Goal: Check status: Check status

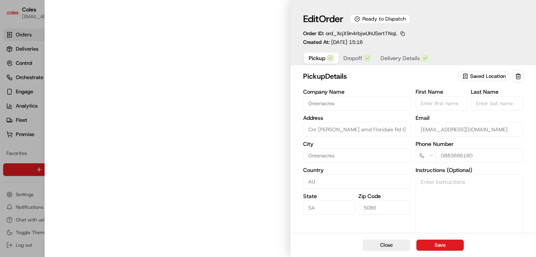
type input "Cnr [PERSON_NAME] amd Floridale Rd Greenacres SA 5086 AU"
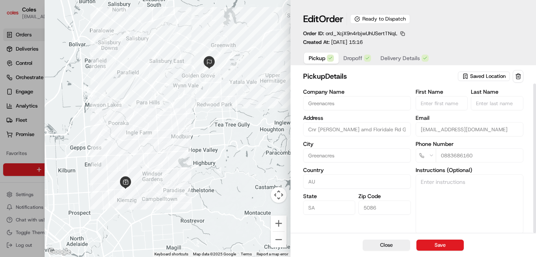
scroll to position [17, 0]
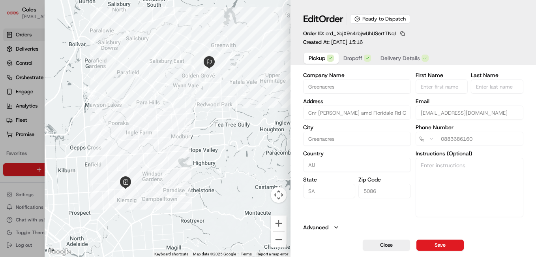
click at [352, 58] on span "Dropoff" at bounding box center [352, 58] width 19 height 8
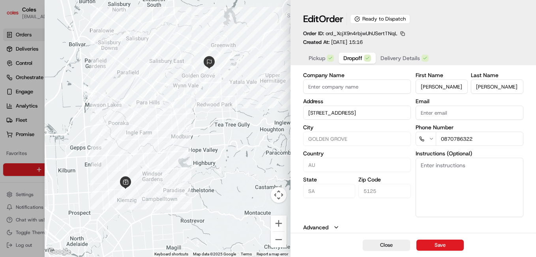
scroll to position [15, 0]
click at [337, 227] on icon "button" at bounding box center [336, 227] width 6 height 6
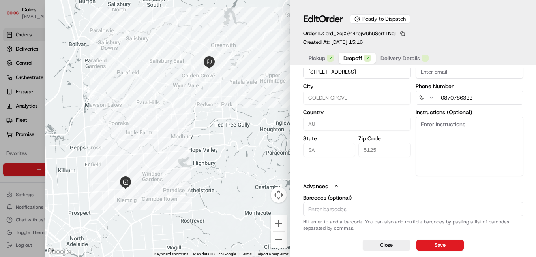
scroll to position [0, 0]
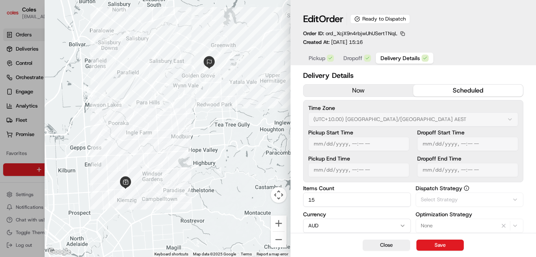
click at [390, 60] on span "Delivery Details" at bounding box center [400, 58] width 39 height 8
click at [314, 240] on div "Close Save" at bounding box center [414, 244] width 246 height 24
click at [352, 92] on button "now" at bounding box center [359, 90] width 110 height 12
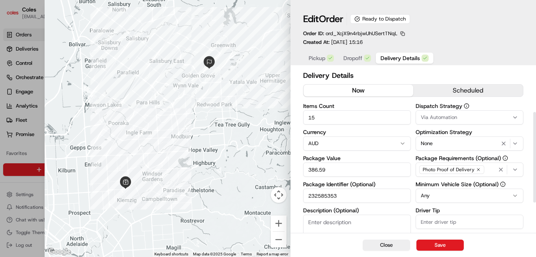
scroll to position [79, 0]
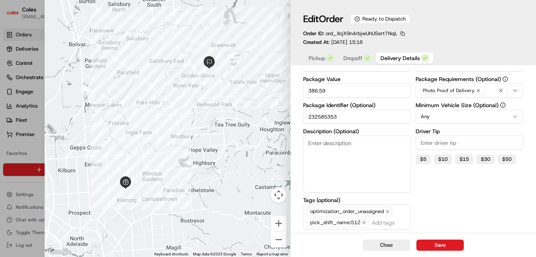
click at [390, 58] on span "Delivery Details" at bounding box center [400, 58] width 39 height 8
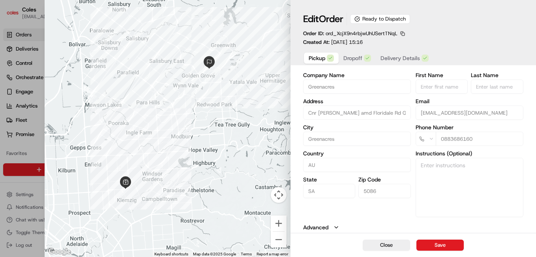
click at [330, 58] on icon "button" at bounding box center [330, 58] width 5 height 5
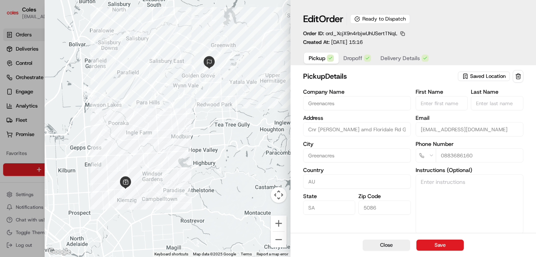
click at [360, 58] on span "Dropoff" at bounding box center [352, 58] width 19 height 8
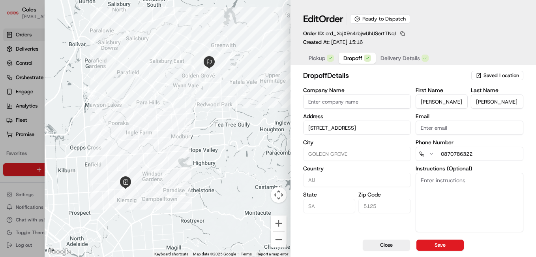
click at [403, 34] on button "button" at bounding box center [402, 33] width 7 height 7
click at [395, 46] on button "Copy ID" at bounding box center [403, 45] width 72 height 9
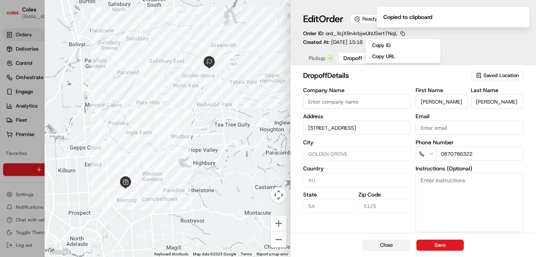
click at [393, 241] on button "Close" at bounding box center [386, 244] width 47 height 11
type input "+1"
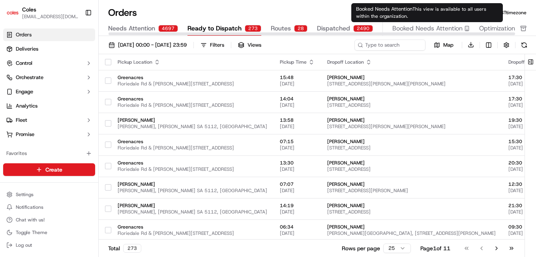
click at [410, 28] on span "Booked Needs Attention" at bounding box center [427, 28] width 70 height 9
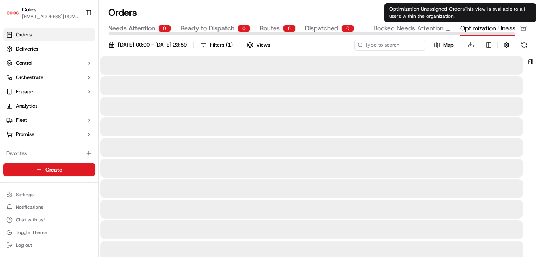
click at [473, 29] on span "Optimization Unassigned Orders" at bounding box center [506, 28] width 93 height 9
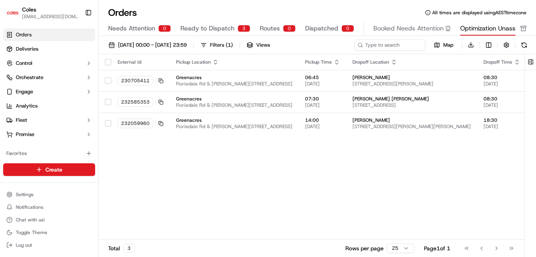
click at [351, 180] on div "External Id Pickup Location Pickup Time Dropoff Location Dropoff Time Order Val…" at bounding box center [431, 147] width 664 height 186
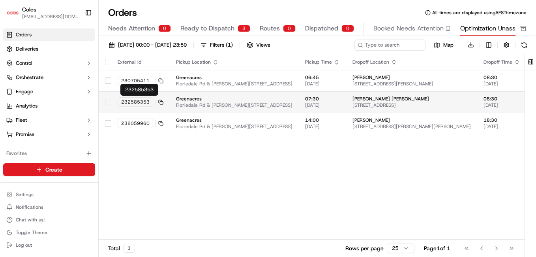
click at [160, 103] on icon at bounding box center [160, 101] width 5 height 5
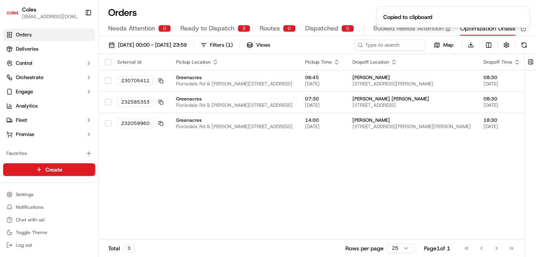
click at [336, 193] on div "External Id Pickup Location Pickup Time Dropoff Location Dropoff Time Order Val…" at bounding box center [431, 147] width 664 height 186
click at [211, 201] on div "External Id Pickup Location Pickup Time Dropoff Location Dropoff Time Order Val…" at bounding box center [431, 147] width 664 height 186
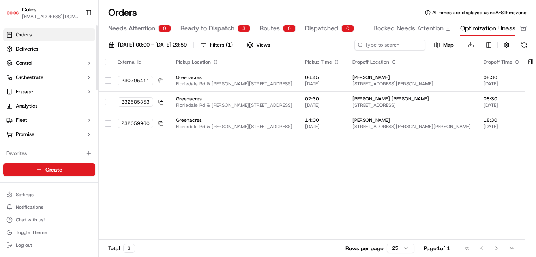
click at [260, 143] on div "External Id Pickup Location Pickup Time Dropoff Location Dropoff Time Order Val…" at bounding box center [431, 147] width 664 height 186
click at [319, 188] on div "External Id Pickup Location Pickup Time Dropoff Location Dropoff Time Order Val…" at bounding box center [431, 147] width 664 height 186
